Goal: Check status: Check status

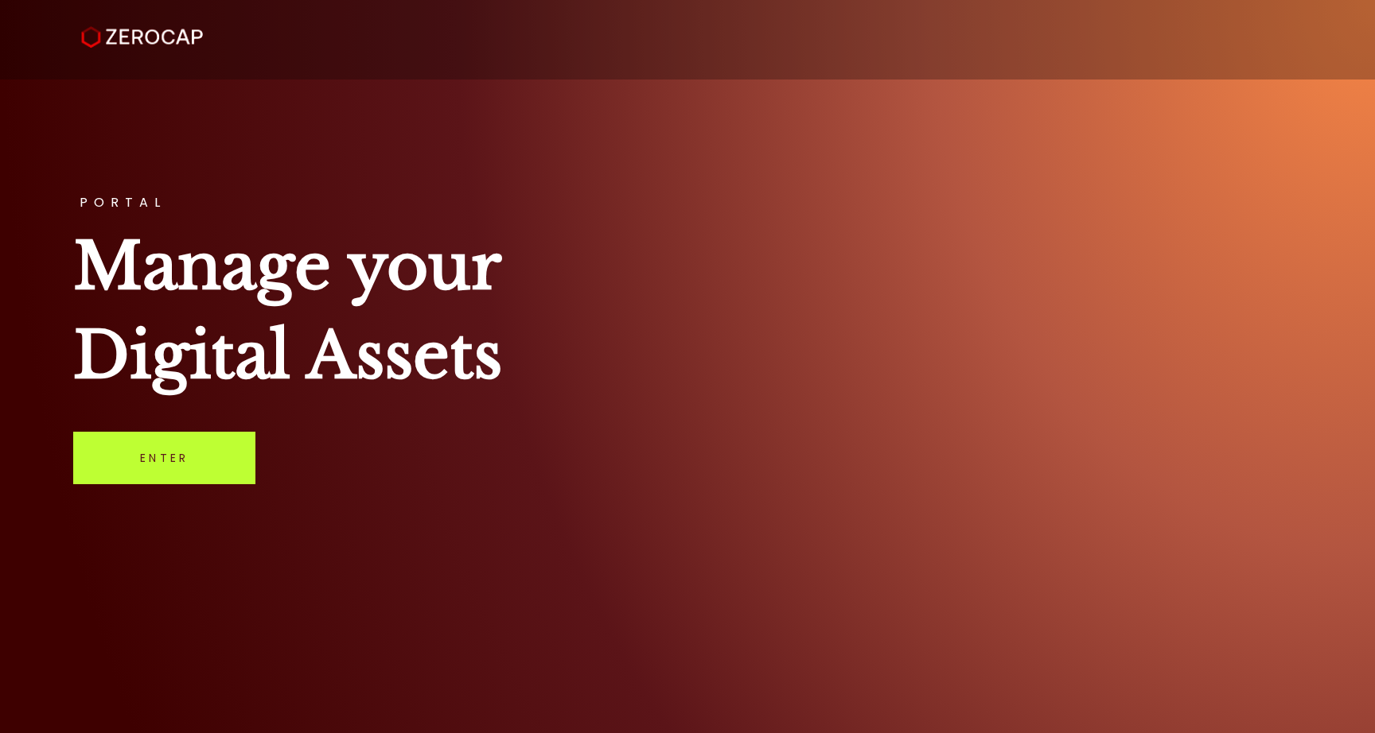
click at [174, 462] on link "Enter" at bounding box center [164, 458] width 182 height 52
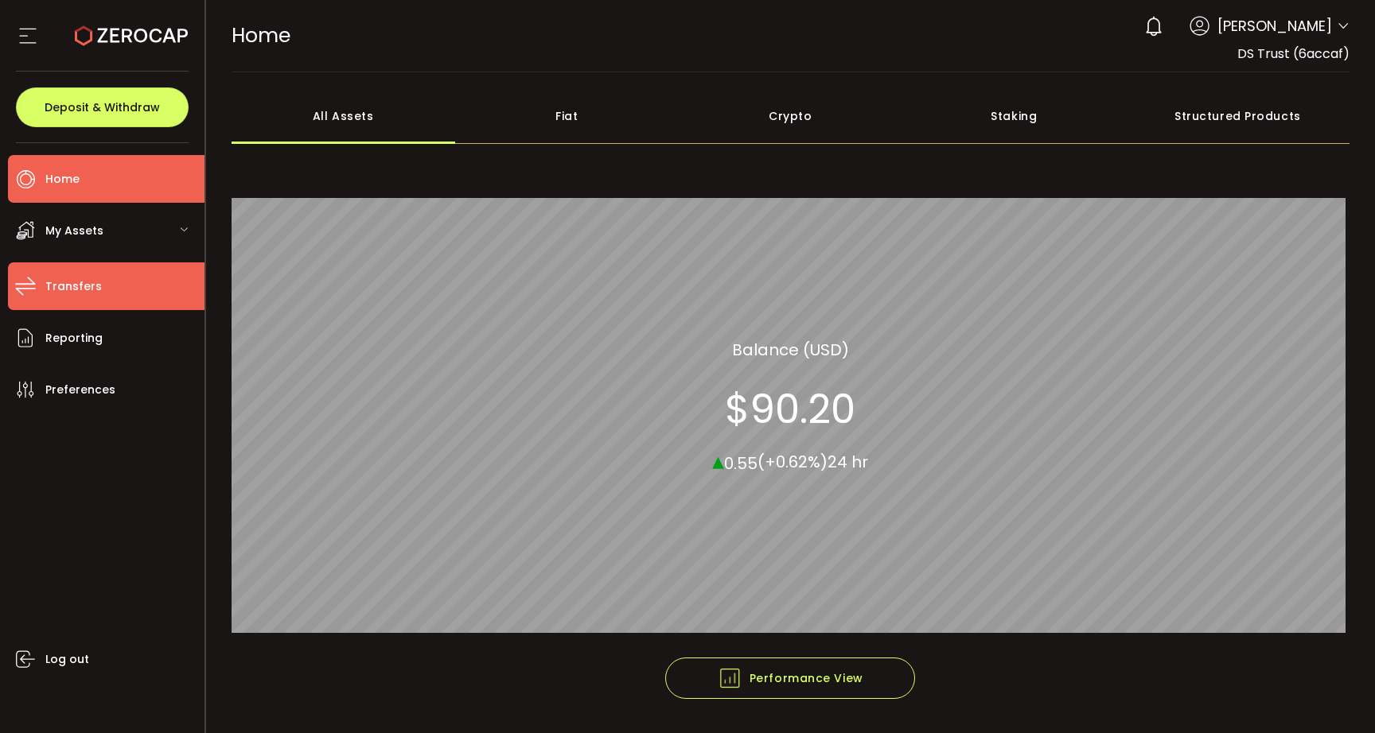
click at [58, 297] on span "Transfers" at bounding box center [73, 286] width 56 height 23
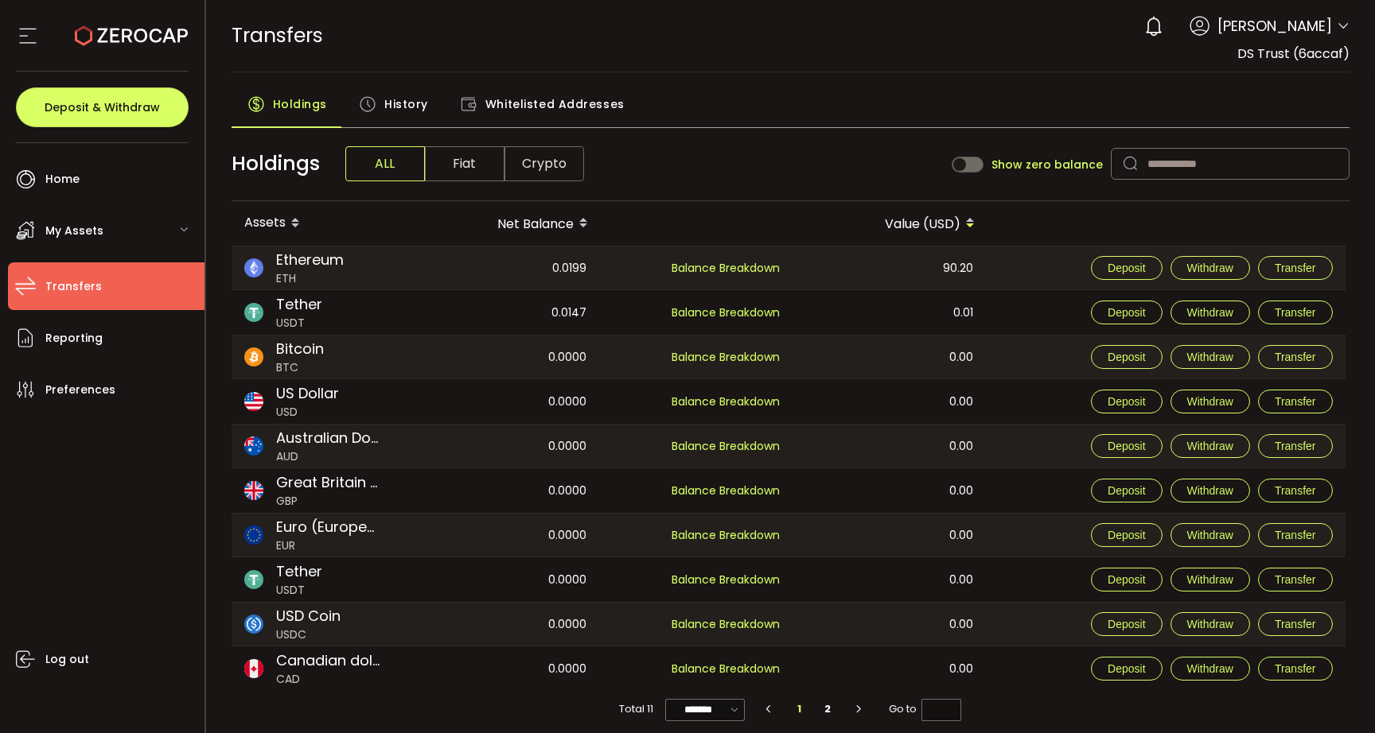
click at [389, 99] on span "History" at bounding box center [406, 104] width 44 height 32
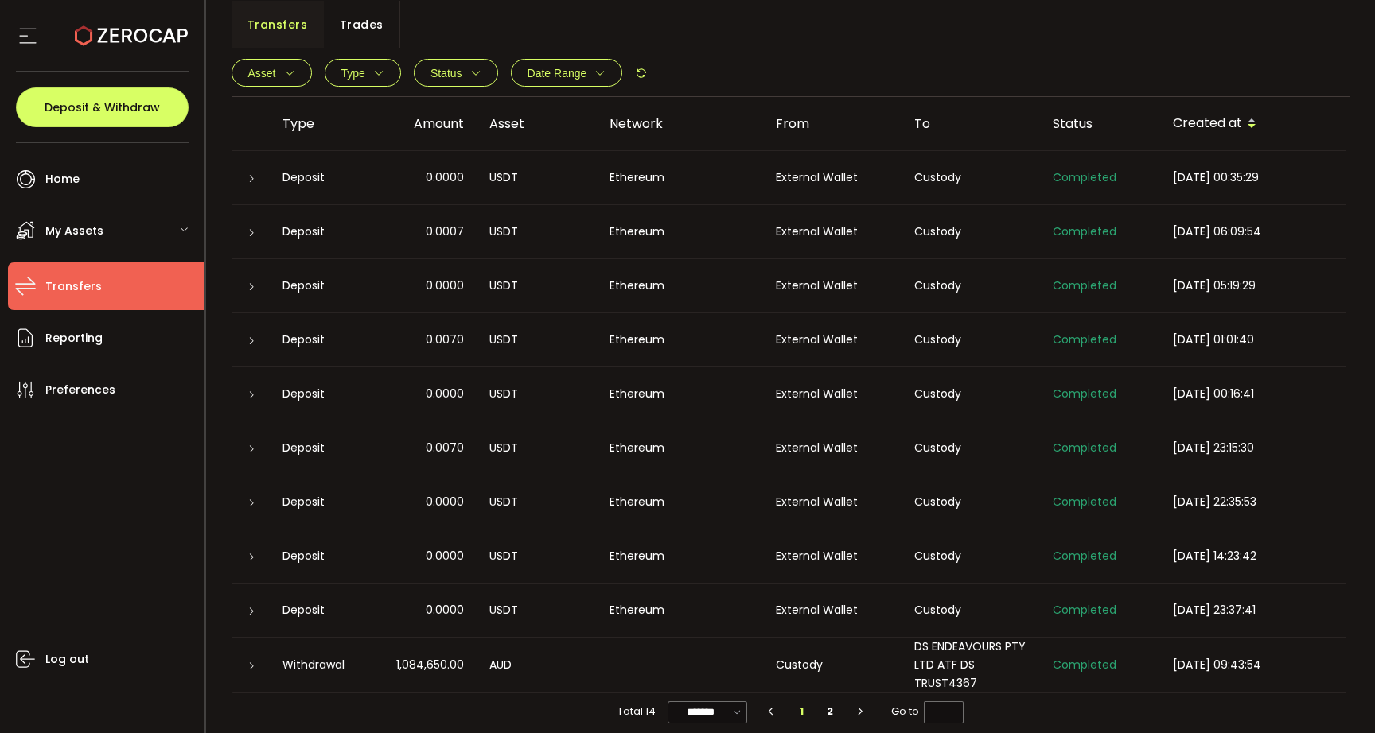
scroll to position [140, 0]
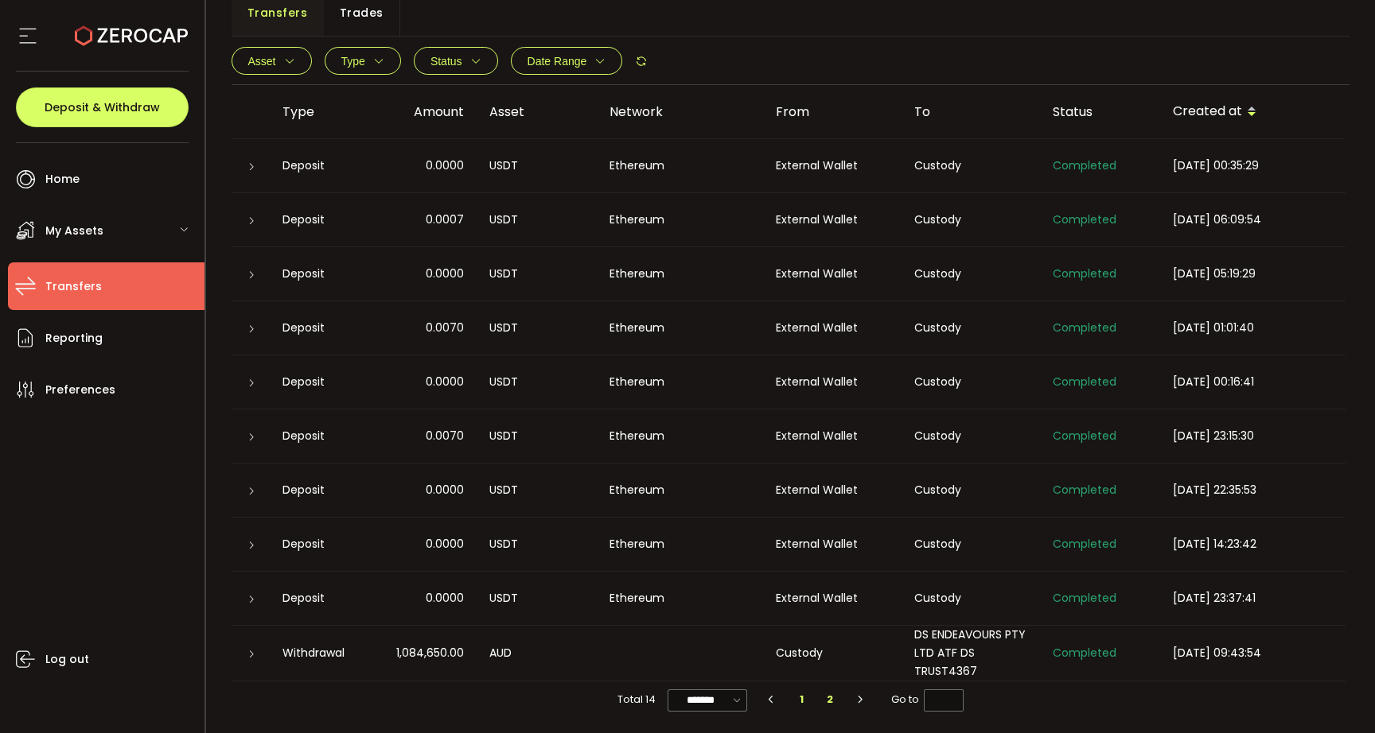
click at [837, 703] on li "2" at bounding box center [829, 700] width 29 height 22
type input "*"
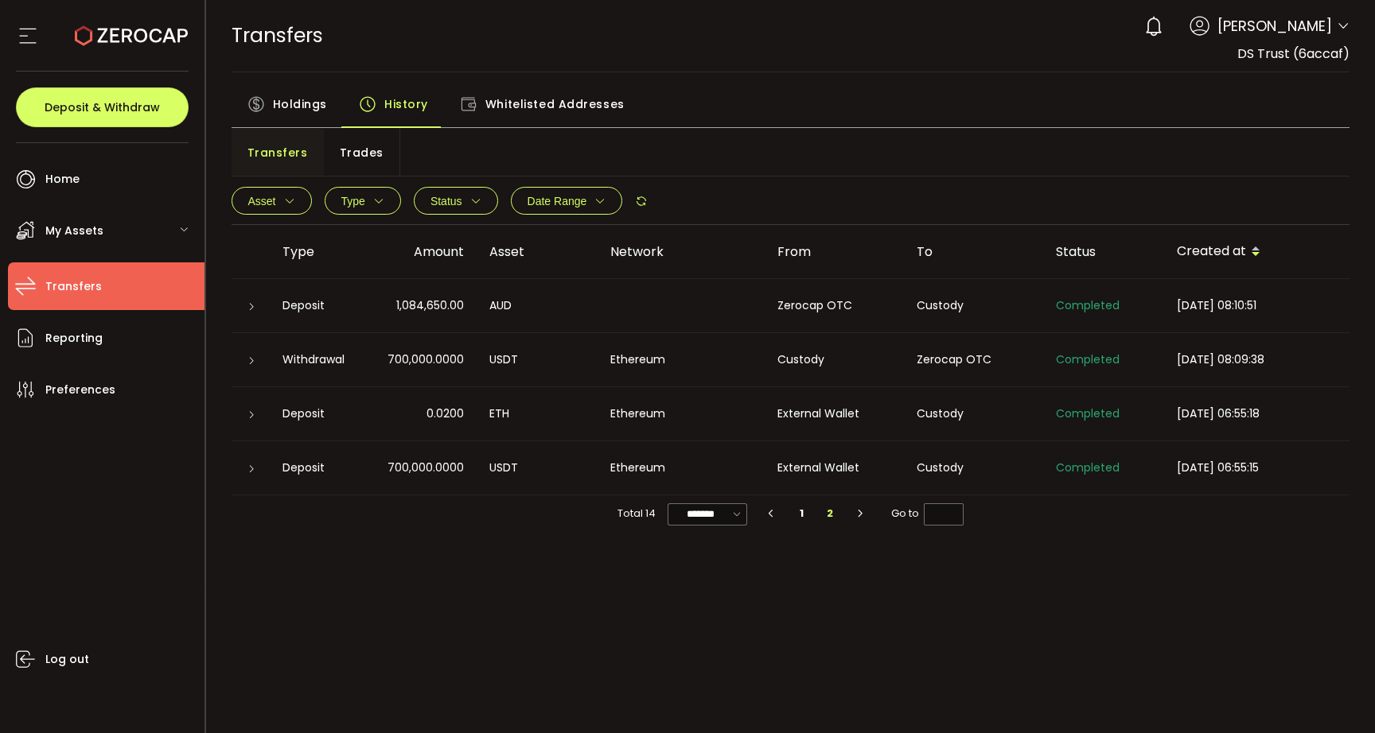
click at [450, 432] on td "0.0200" at bounding box center [420, 414] width 111 height 54
click at [286, 111] on span "Holdings" at bounding box center [300, 104] width 54 height 32
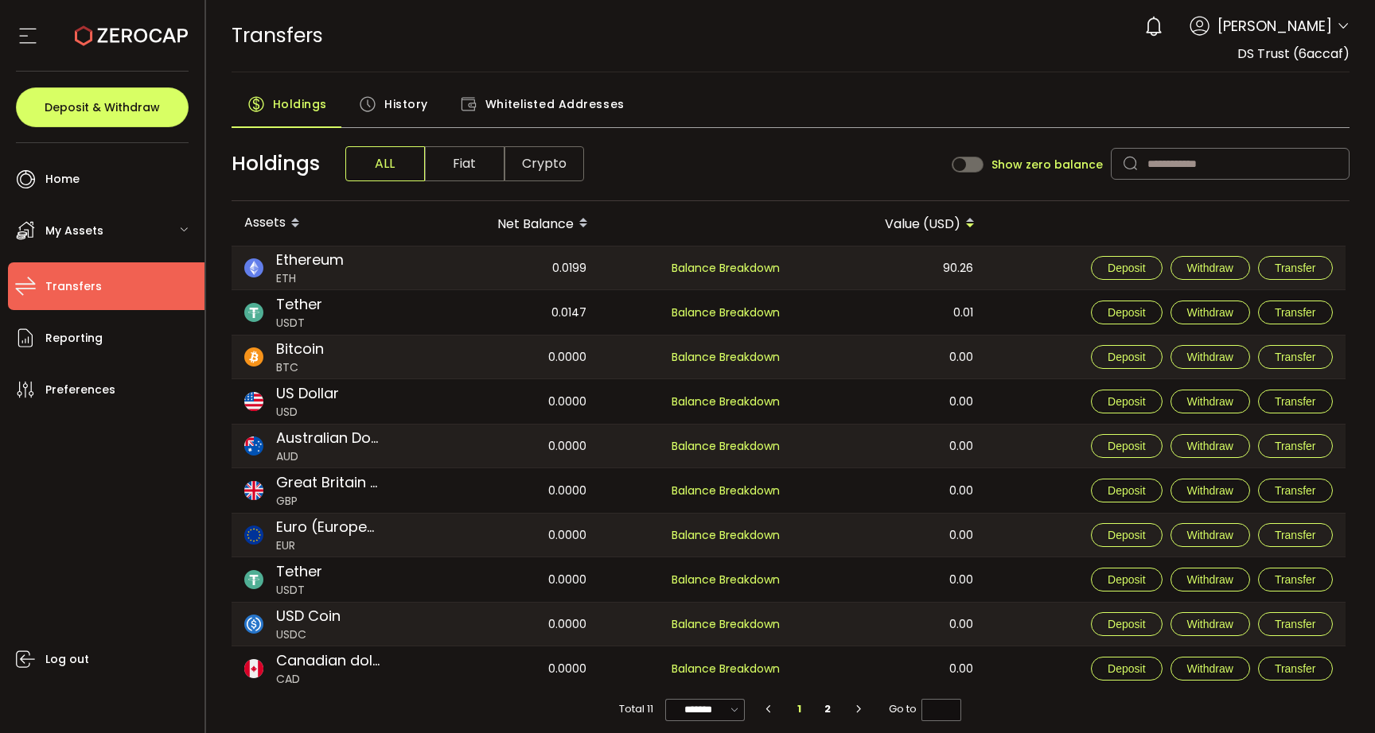
click at [405, 99] on span "History" at bounding box center [406, 104] width 44 height 32
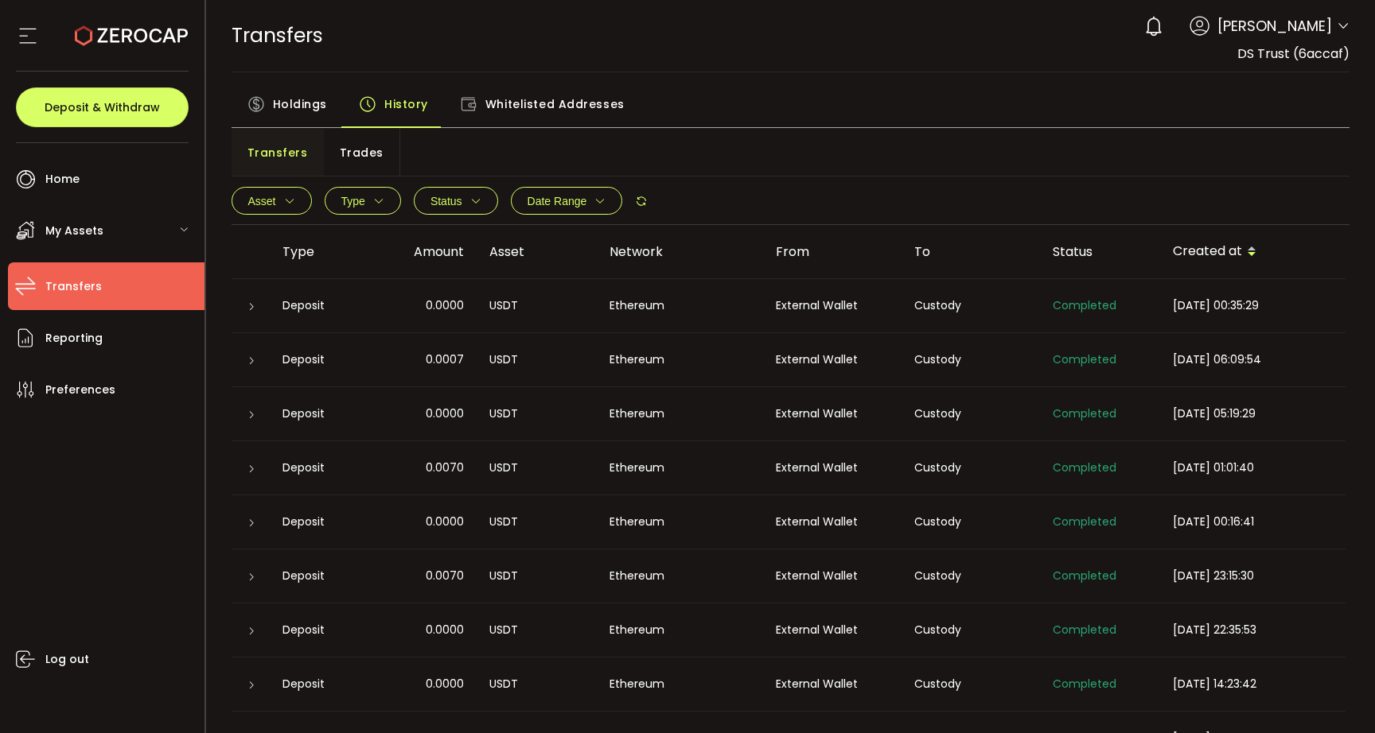
scroll to position [140, 0]
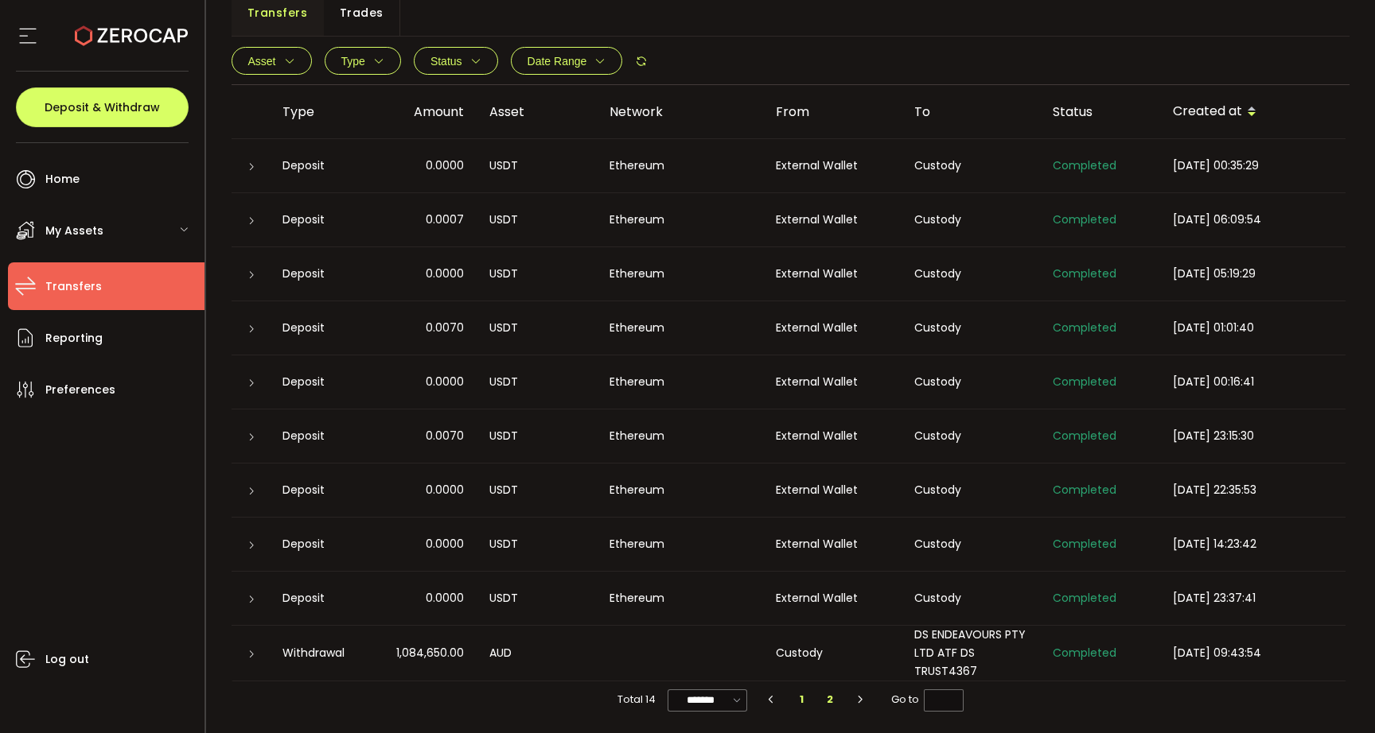
click at [822, 707] on li "2" at bounding box center [829, 700] width 29 height 22
type input "*"
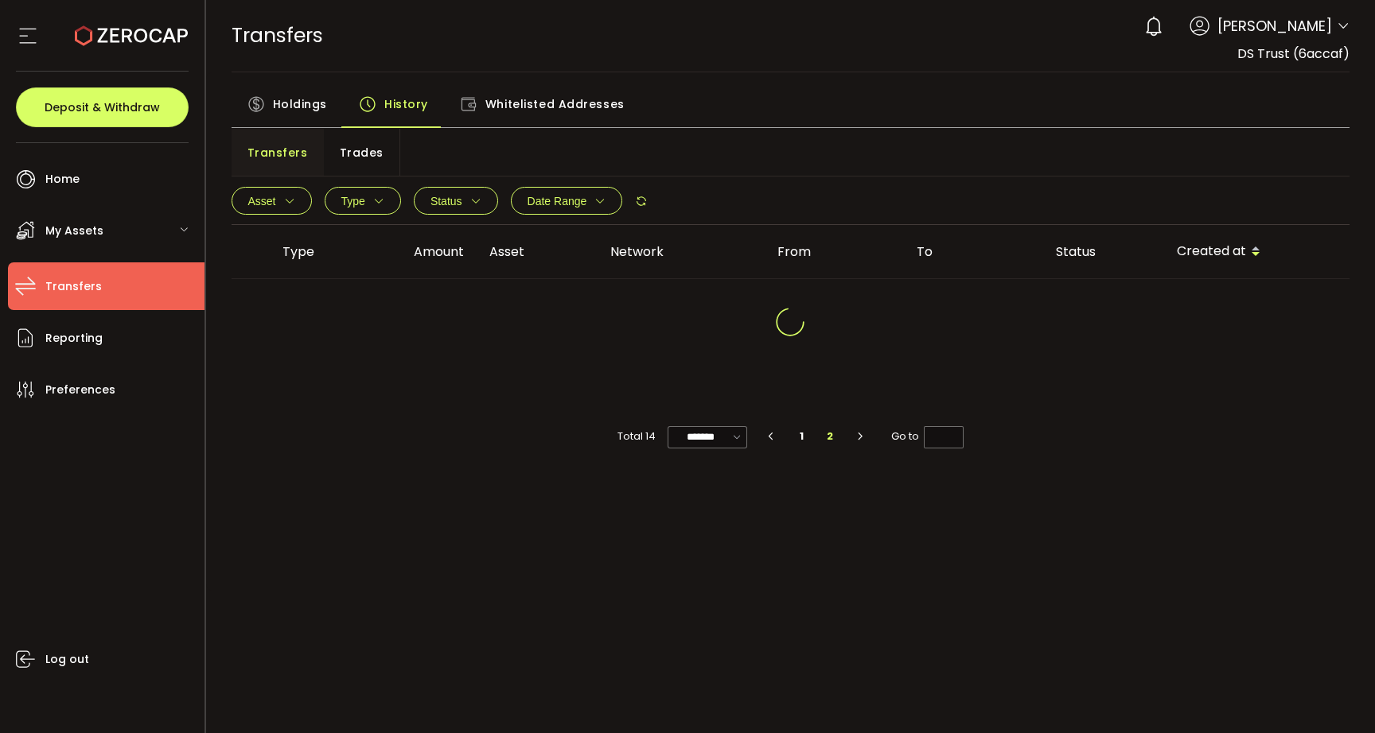
scroll to position [0, 0]
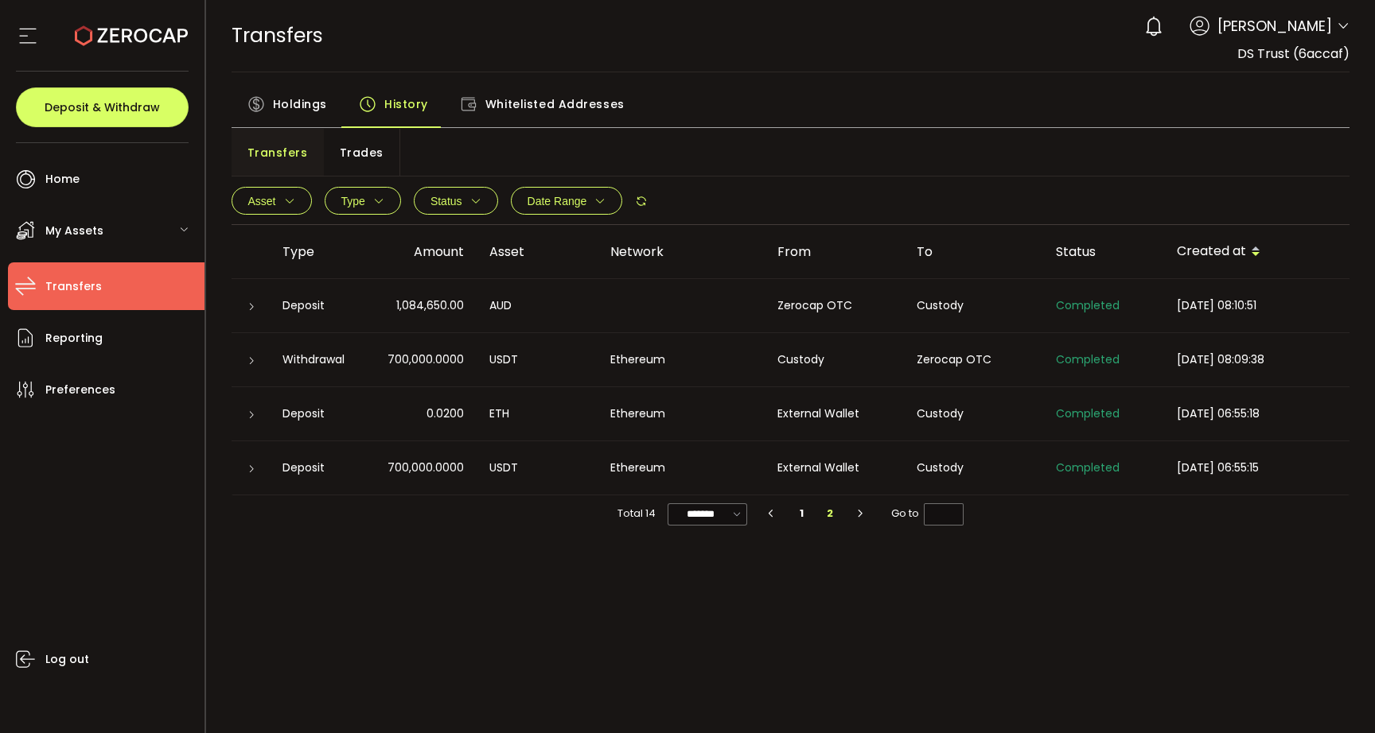
click at [244, 459] on td at bounding box center [250, 468] width 38 height 54
click at [244, 465] on div at bounding box center [250, 469] width 13 height 16
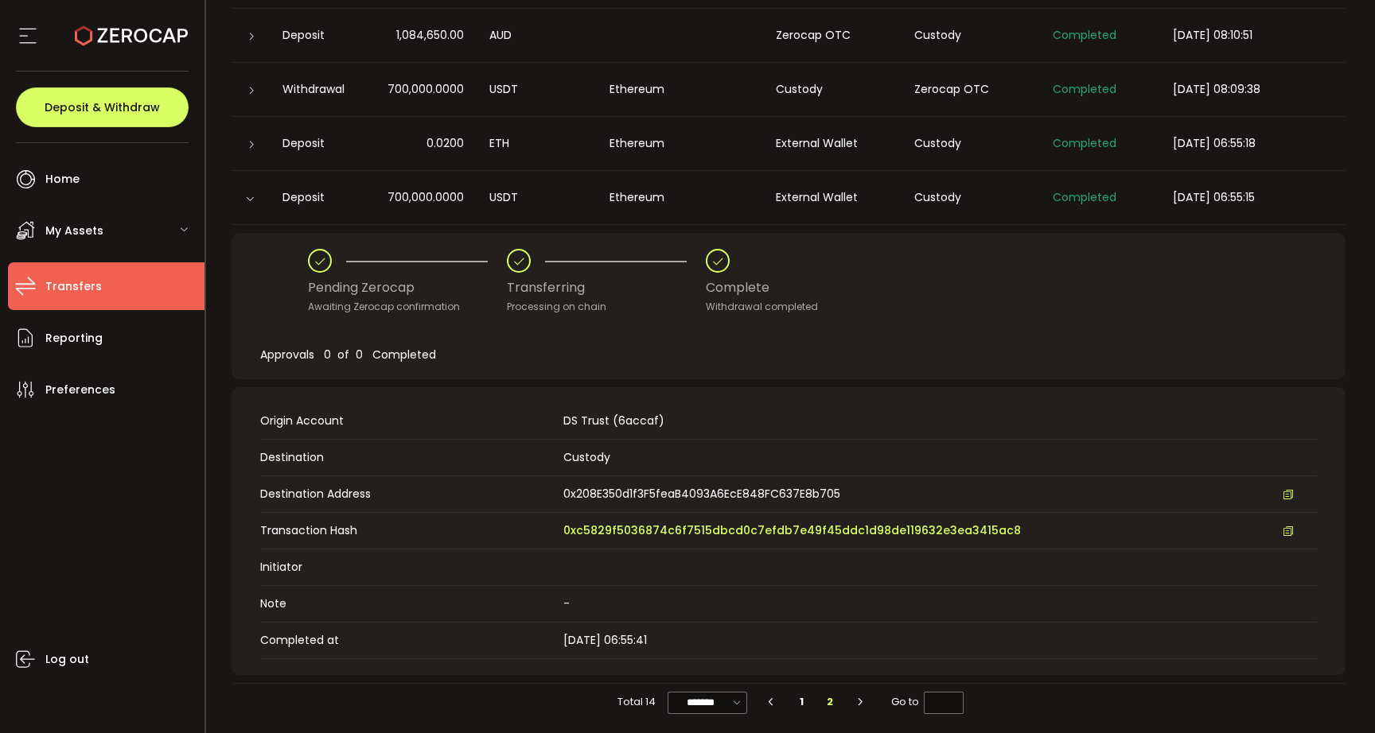
scroll to position [262, 0]
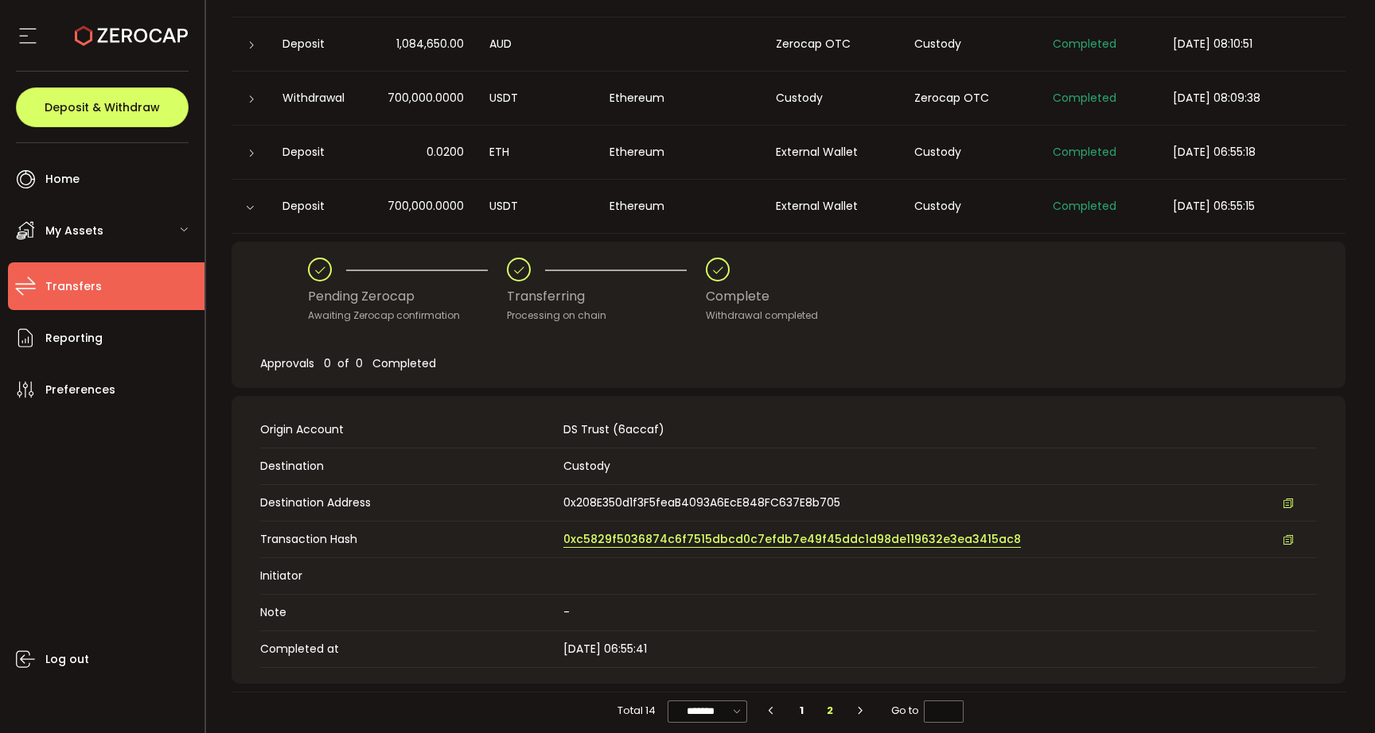
click at [667, 543] on span "0xc5829f5036874c6f7515dbcd0c7efdb7e49f45ddc1d98de119632e3ea3415ac8" at bounding box center [791, 539] width 457 height 17
click at [251, 153] on icon at bounding box center [252, 154] width 10 height 10
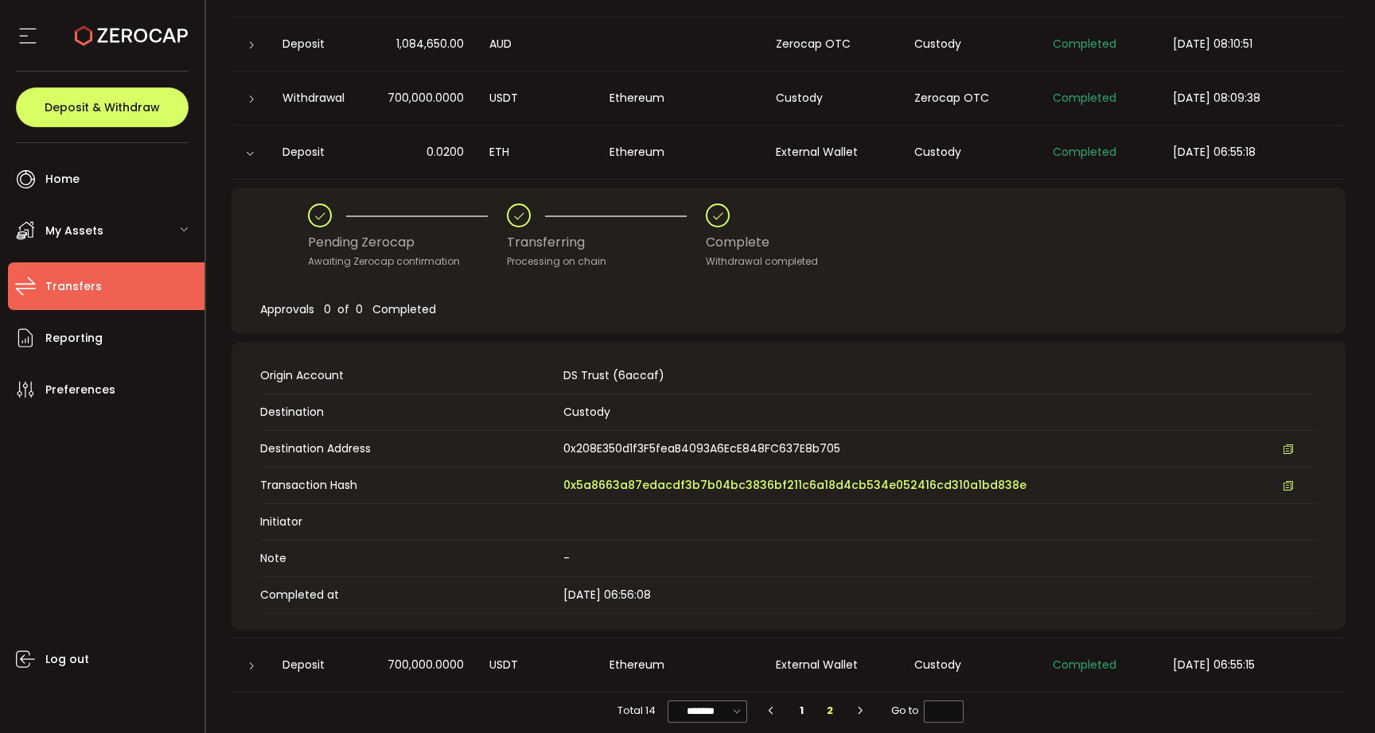
click at [598, 494] on td "Transaction Hash 0x5a8663a87edacdf3b7b04bc3836bf211c6a18d4cb534e052416cd310a1bd…" at bounding box center [788, 486] width 1056 height 37
click at [598, 490] on span "0x5a8663a87edacdf3b7b04bc3836bf211c6a18d4cb534e052416cd310a1bd838e" at bounding box center [794, 485] width 463 height 17
